Goal: Download file/media

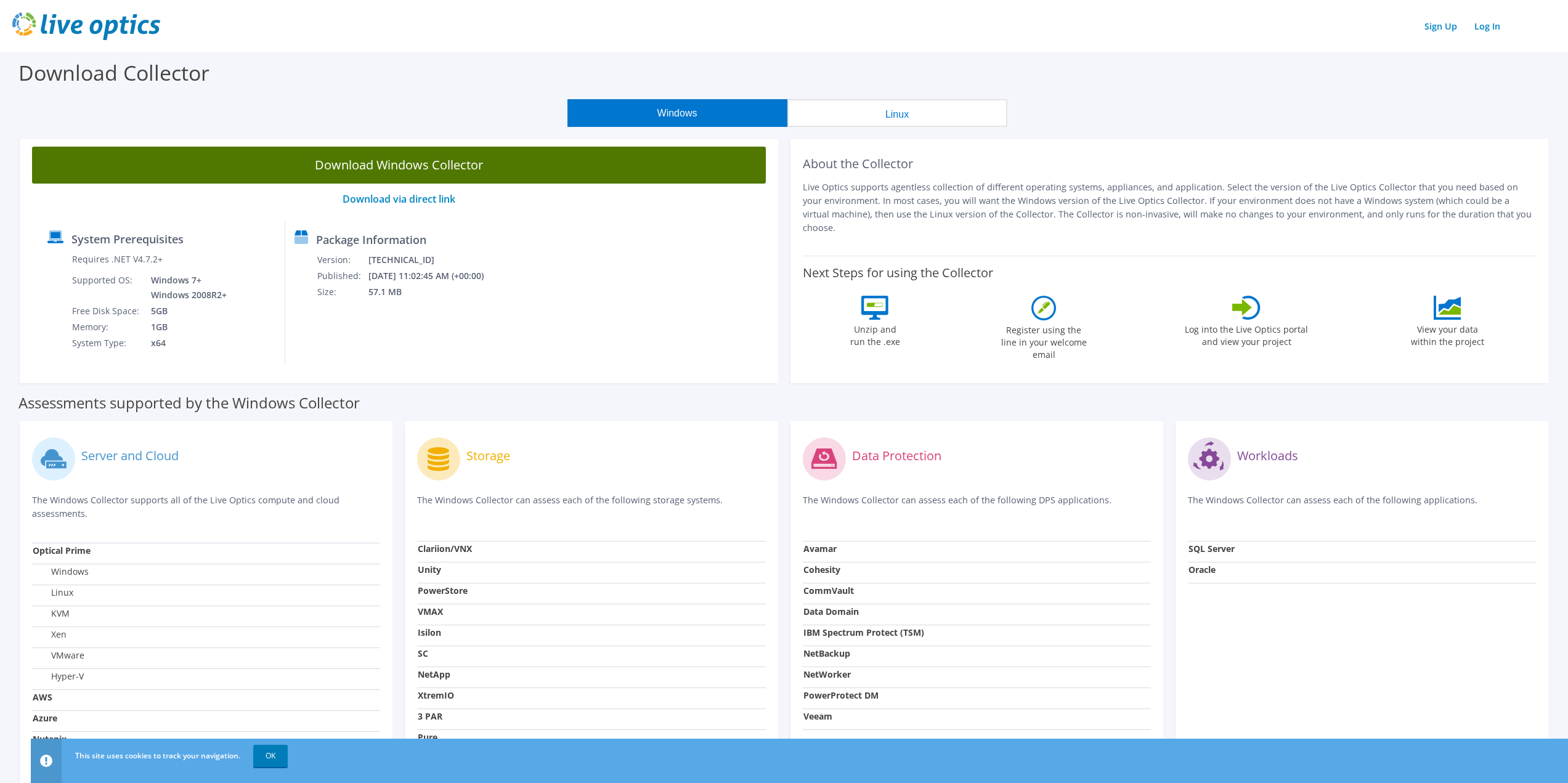
click at [535, 163] on link "Download Windows Collector" at bounding box center [399, 165] width 734 height 37
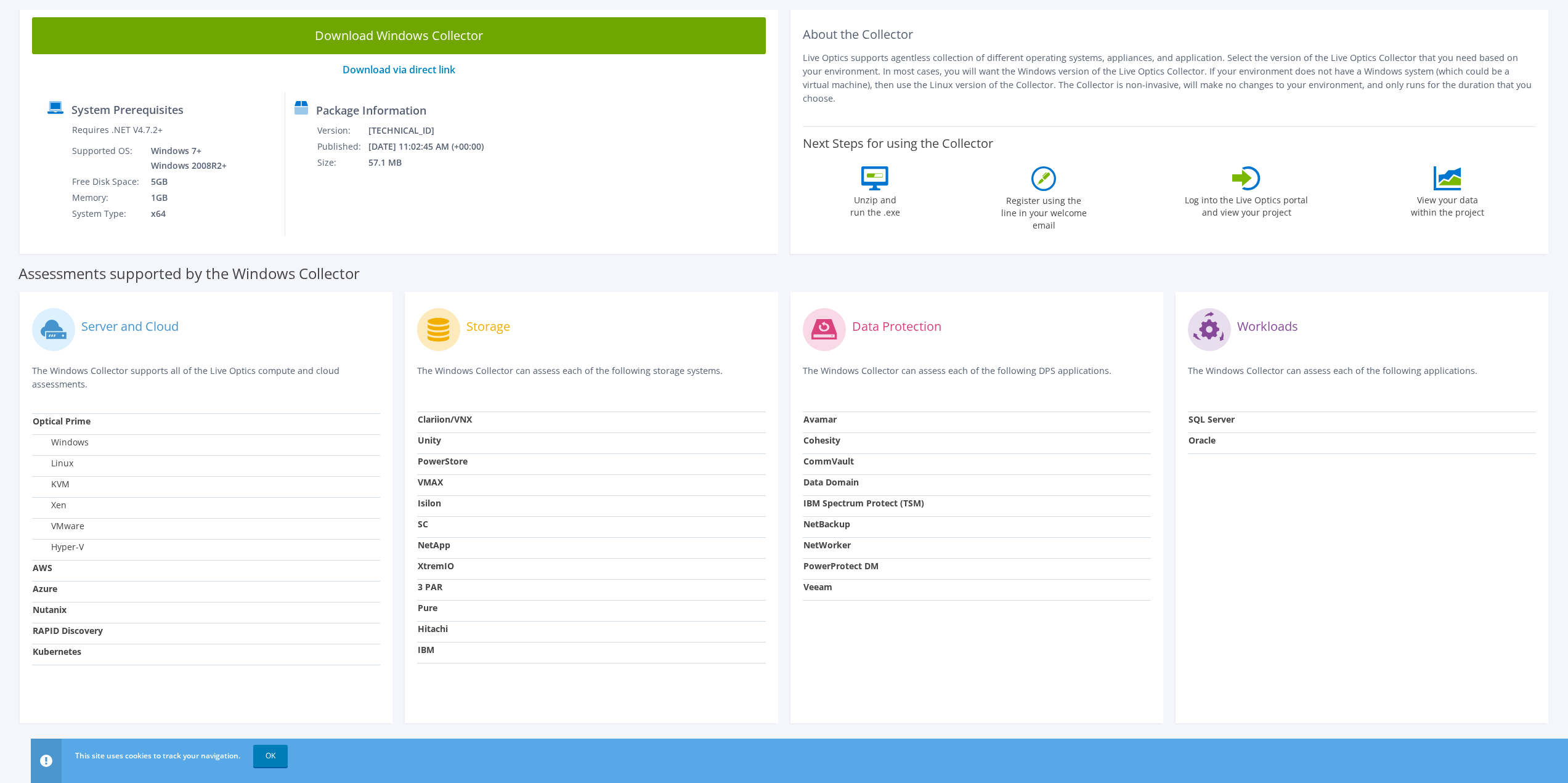
scroll to position [132, 0]
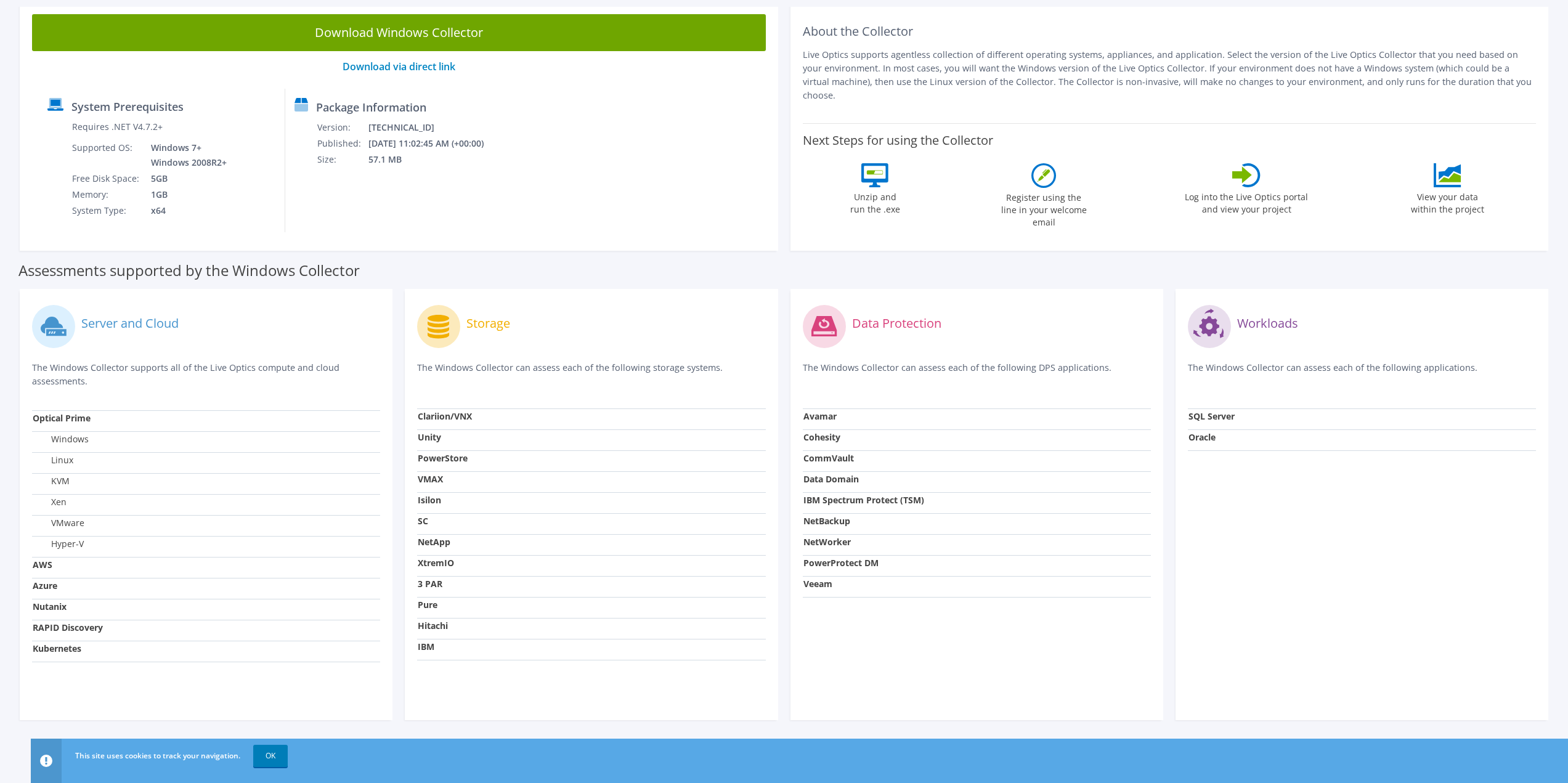
click at [65, 503] on label "Xen" at bounding box center [50, 502] width 34 height 12
click at [67, 522] on label "VMware" at bounding box center [58, 523] width 52 height 12
click at [73, 522] on label "VMware" at bounding box center [58, 523] width 52 height 12
